Goal: Check status: Check status

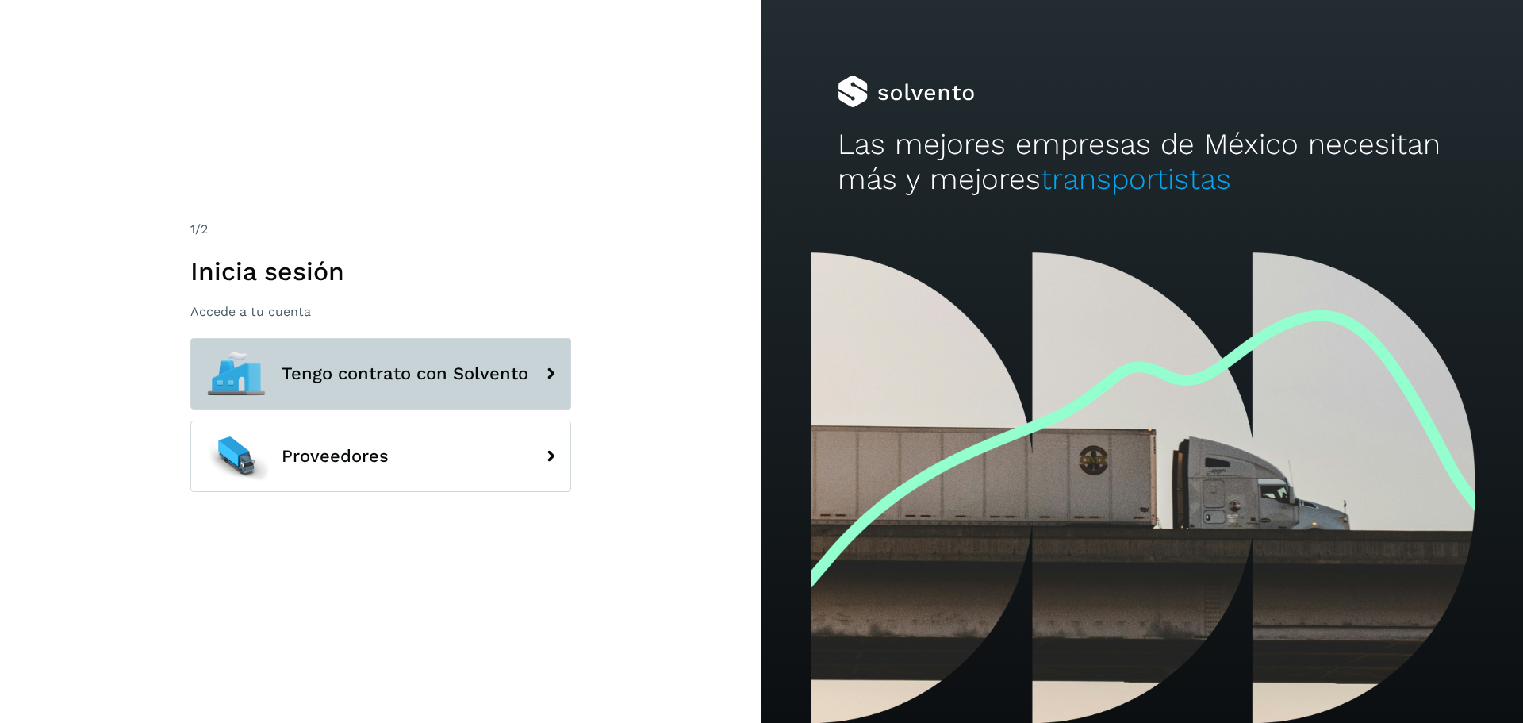
click at [557, 375] on icon at bounding box center [551, 374] width 32 height 32
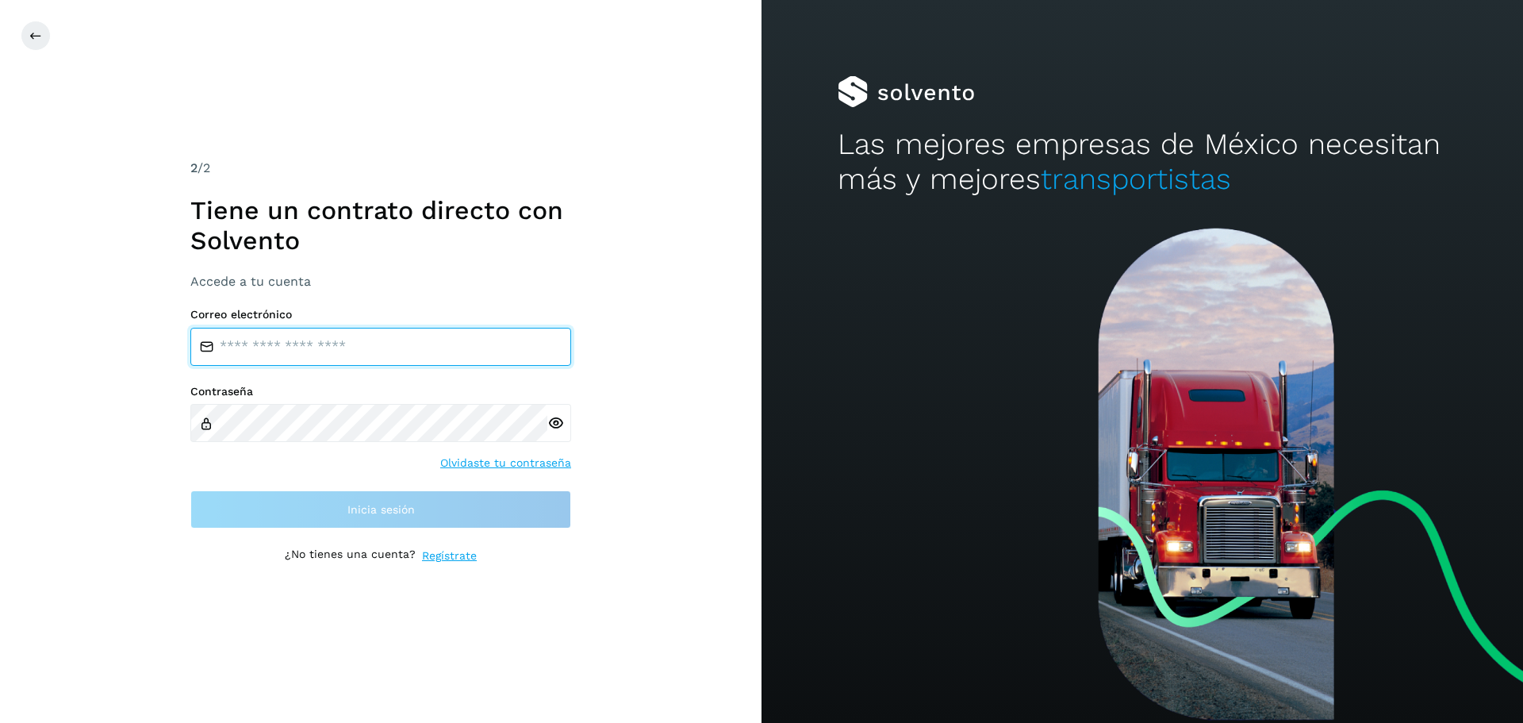
type input "**********"
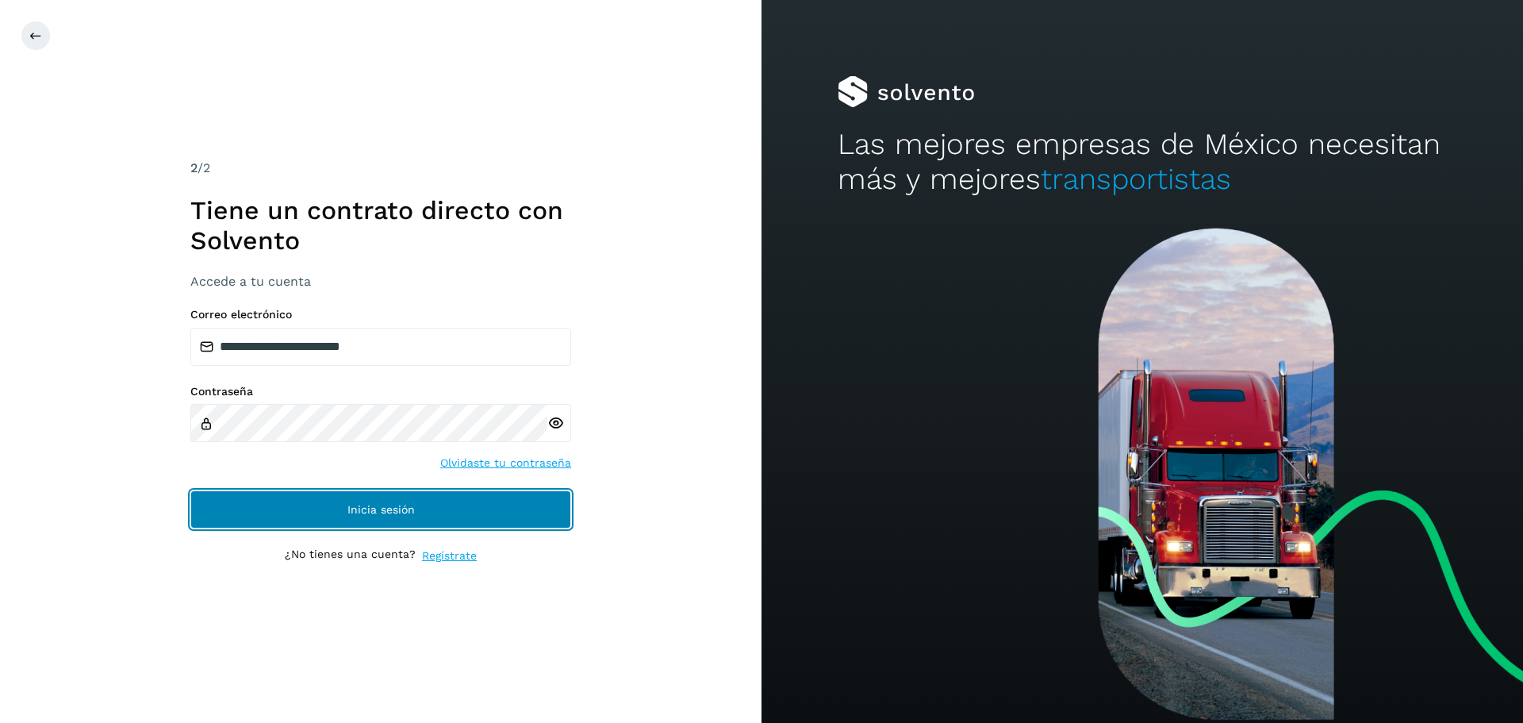
click at [336, 499] on button "Inicia sesión" at bounding box center [380, 509] width 381 height 38
click at [444, 509] on button "Inicia sesión" at bounding box center [380, 509] width 381 height 38
drag, startPoint x: 418, startPoint y: 512, endPoint x: 799, endPoint y: 363, distance: 409.0
click at [418, 512] on button "Inicia sesión" at bounding box center [380, 509] width 381 height 38
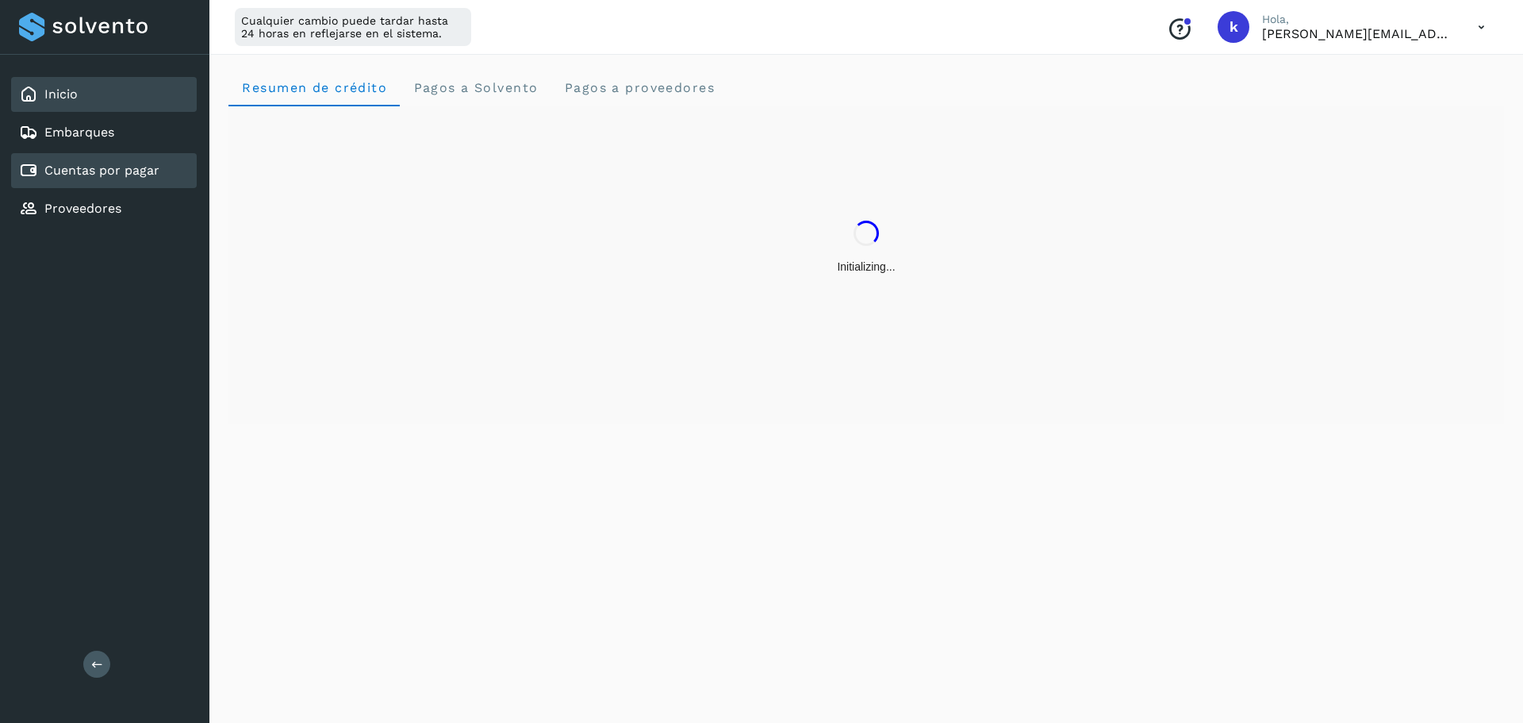
click at [129, 178] on link "Cuentas por pagar" at bounding box center [101, 170] width 115 height 15
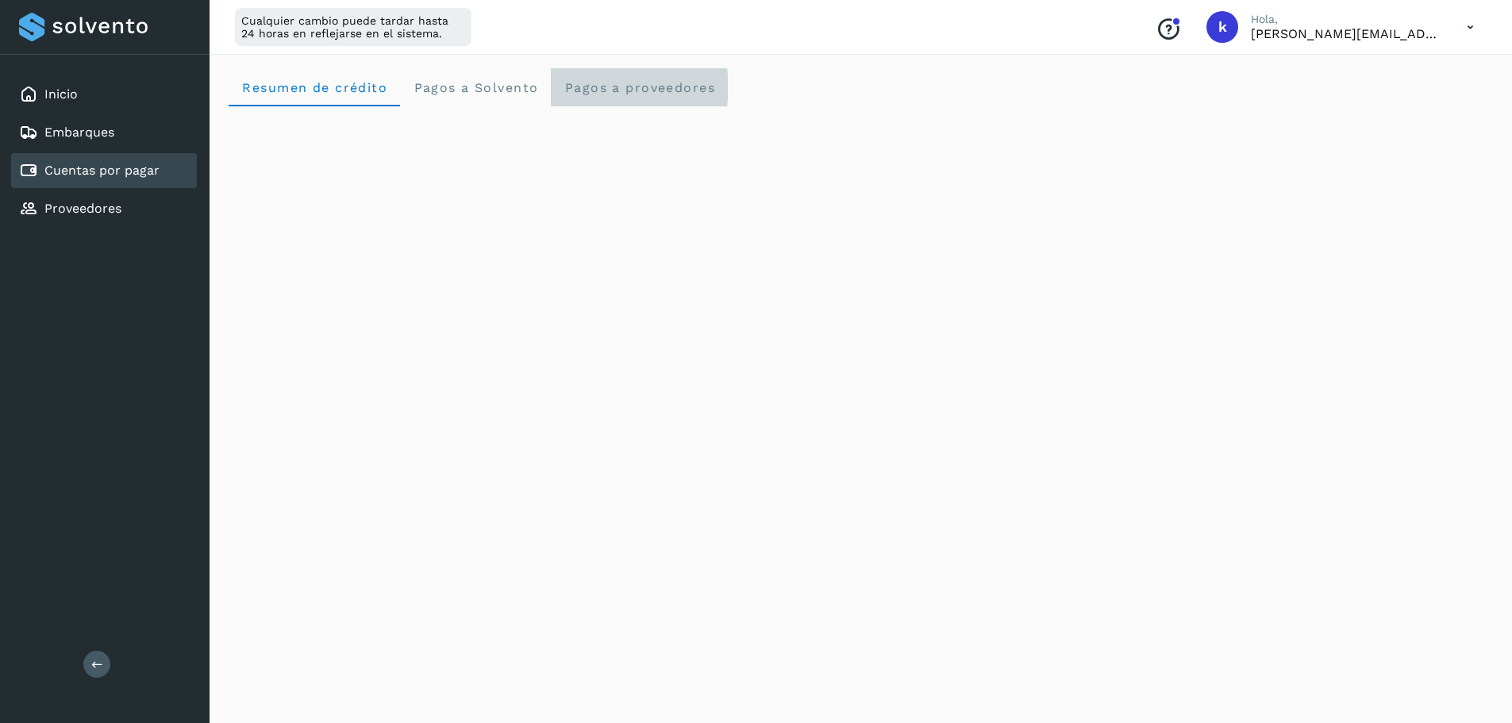
click at [636, 75] on proveedores "Pagos a proveedores" at bounding box center [639, 87] width 177 height 38
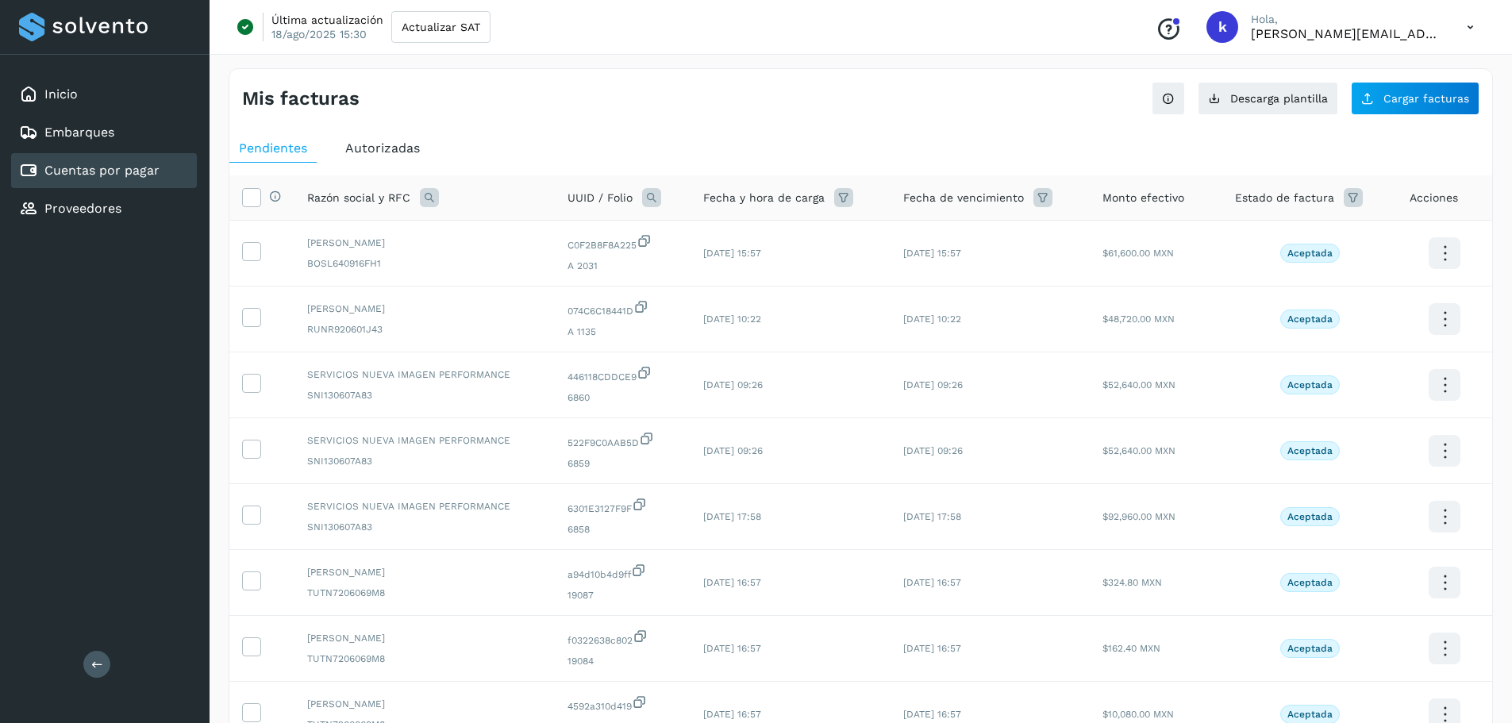
click at [429, 202] on icon at bounding box center [429, 197] width 19 height 19
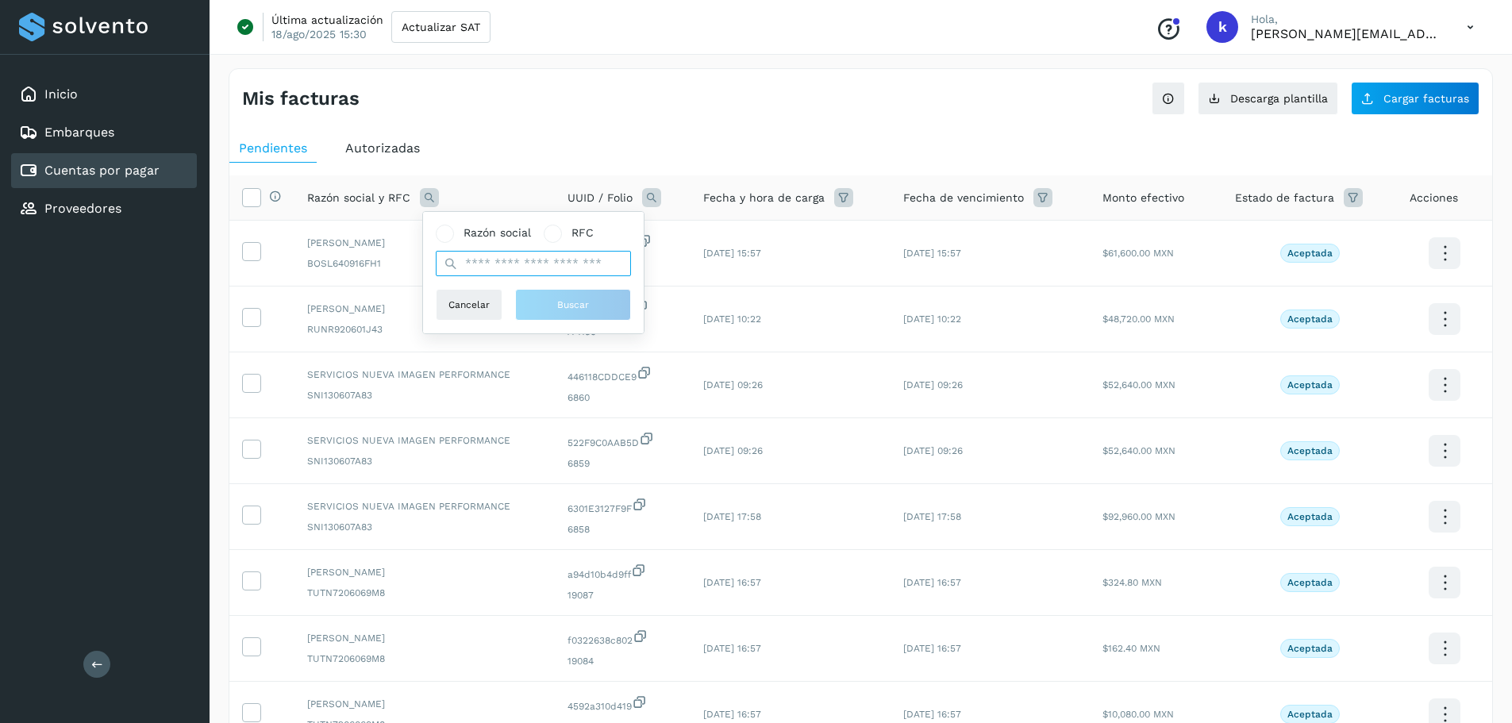
click at [512, 263] on input "text" at bounding box center [533, 263] width 195 height 25
click at [649, 194] on icon at bounding box center [651, 197] width 19 height 19
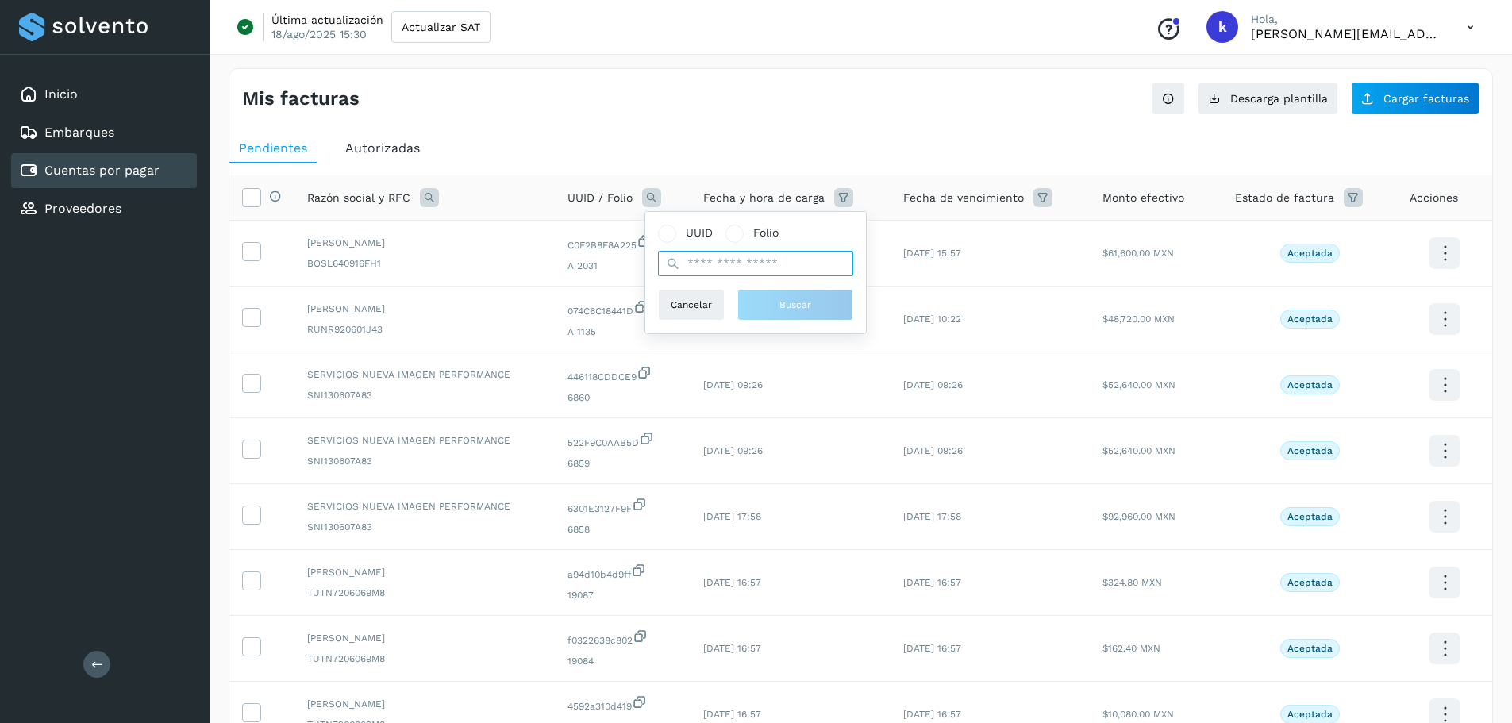
click at [704, 263] on input "text" at bounding box center [755, 263] width 195 height 25
paste input "**********"
type input "**********"
click at [835, 303] on button "Buscar" at bounding box center [803, 305] width 116 height 32
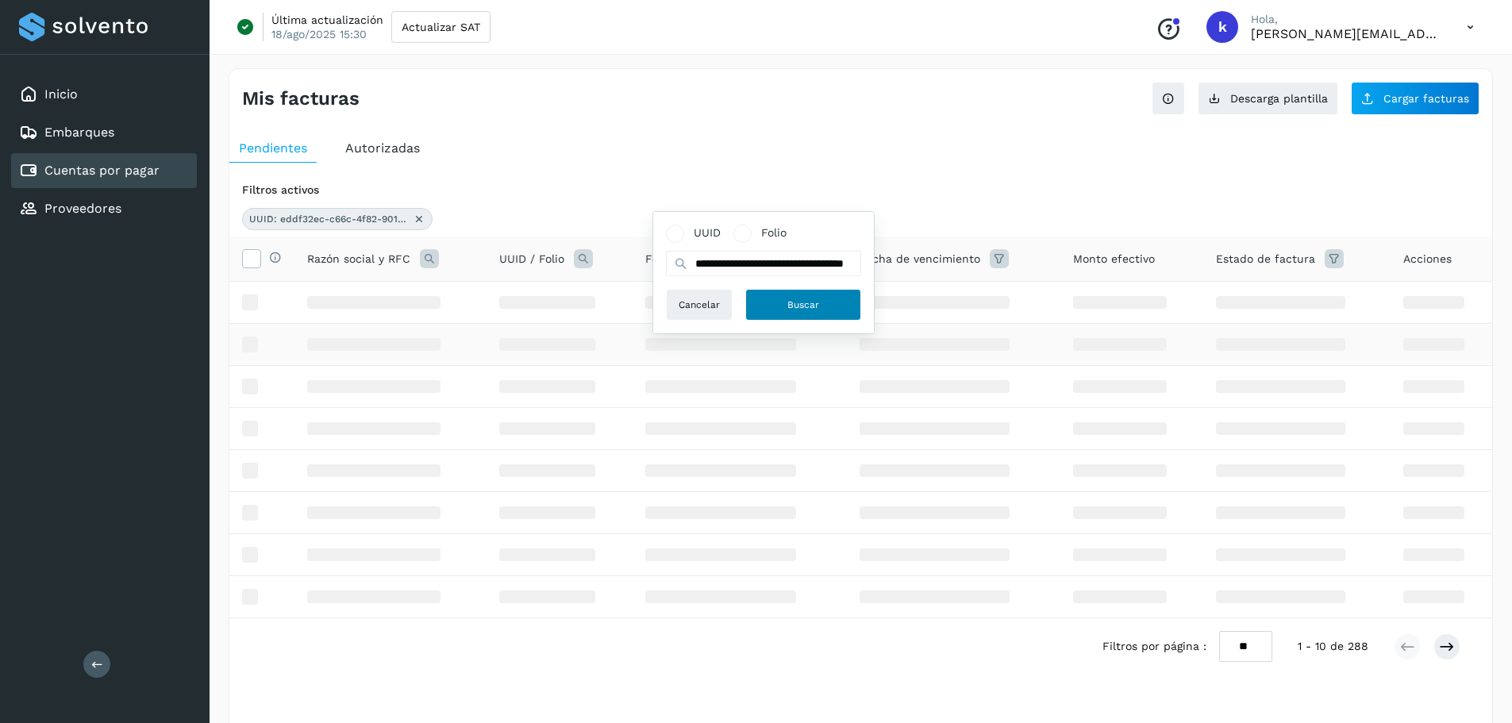
scroll to position [0, 0]
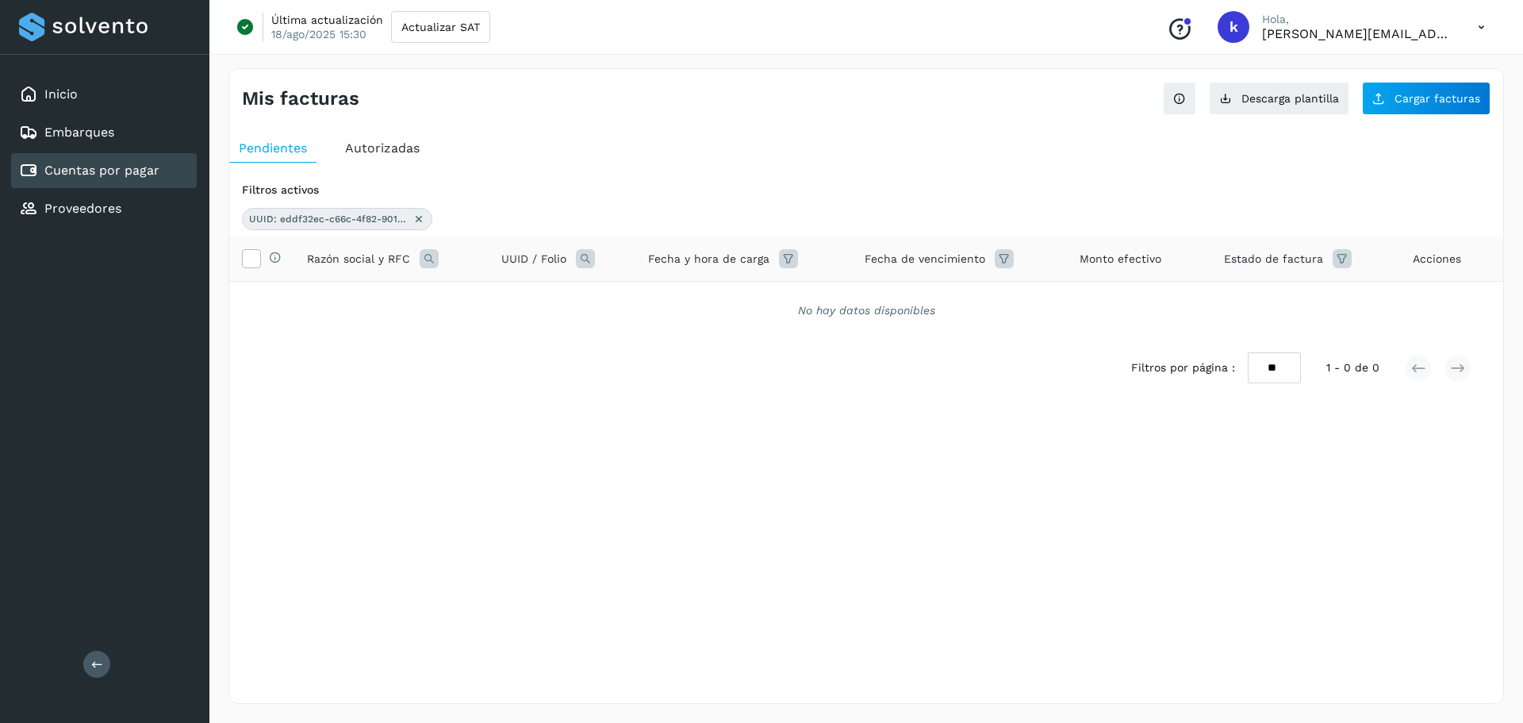
click at [415, 217] on icon at bounding box center [419, 219] width 13 height 13
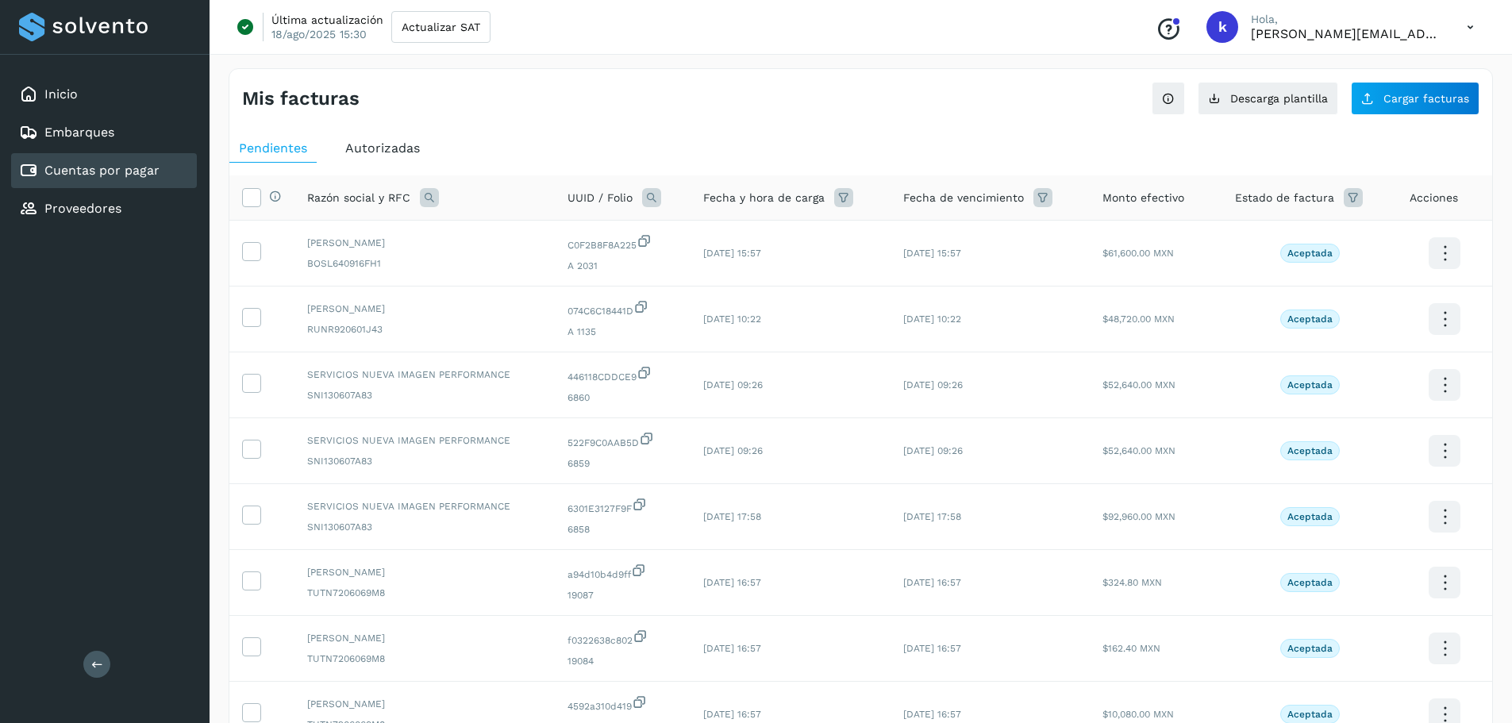
click at [428, 204] on icon at bounding box center [429, 197] width 19 height 19
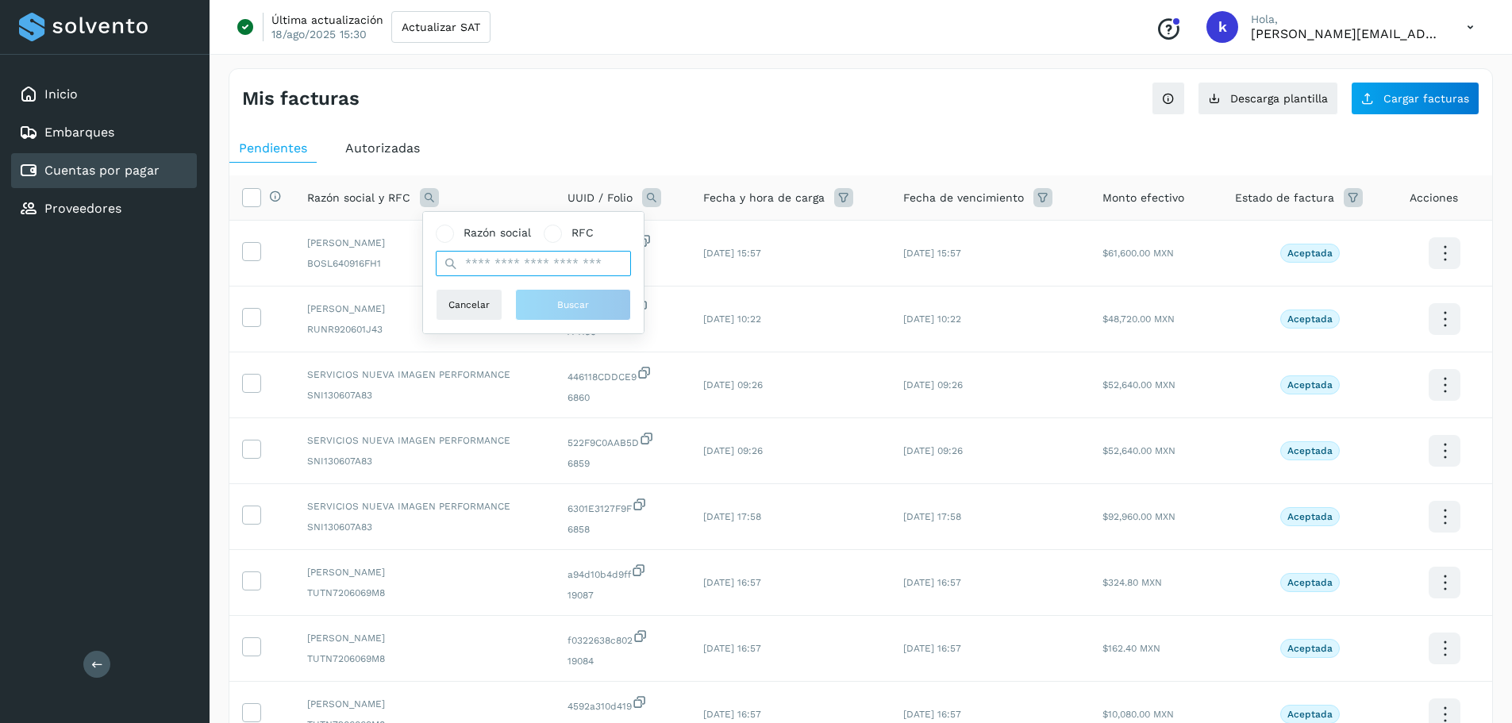
click at [518, 258] on input "text" at bounding box center [533, 263] width 195 height 25
type input "********"
drag, startPoint x: 562, startPoint y: 305, endPoint x: 910, endPoint y: 255, distance: 351.8
click at [563, 305] on span "Buscar" at bounding box center [573, 305] width 32 height 14
